Goal: Task Accomplishment & Management: Use online tool/utility

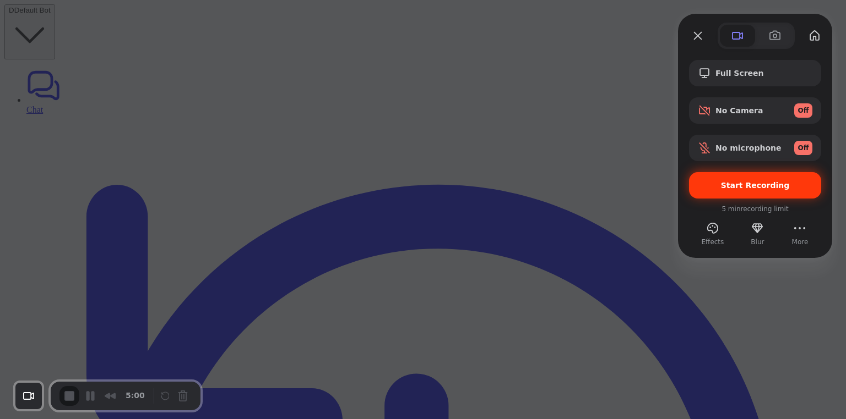
click at [713, 185] on span "Start Recording" at bounding box center [754, 185] width 114 height 9
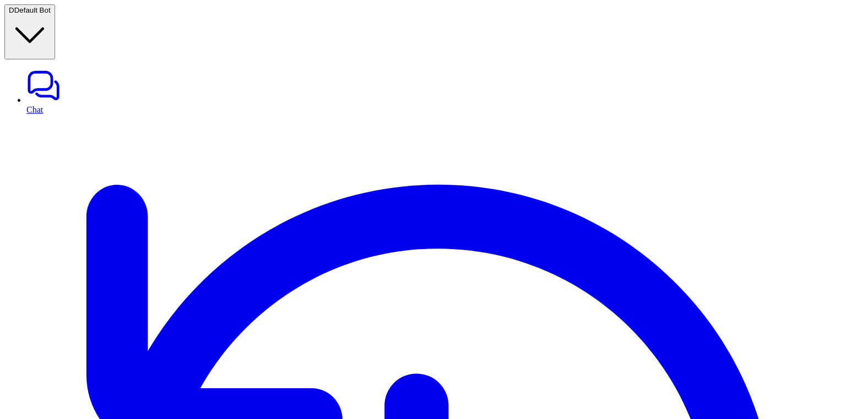
copy div "**********"
